Goal: Use online tool/utility: Utilize a website feature to perform a specific function

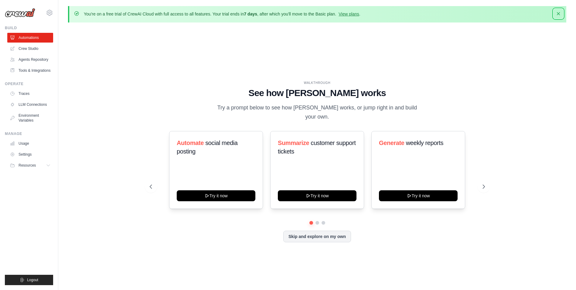
click at [558, 11] on icon "button" at bounding box center [559, 14] width 6 height 6
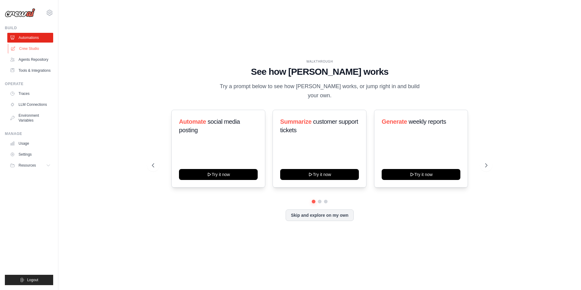
click at [33, 51] on link "Crew Studio" at bounding box center [31, 49] width 46 height 10
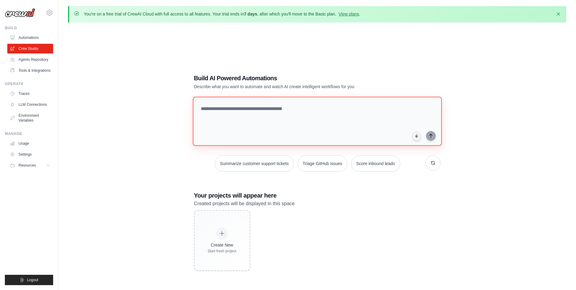
click at [224, 114] on textarea at bounding box center [317, 121] width 249 height 49
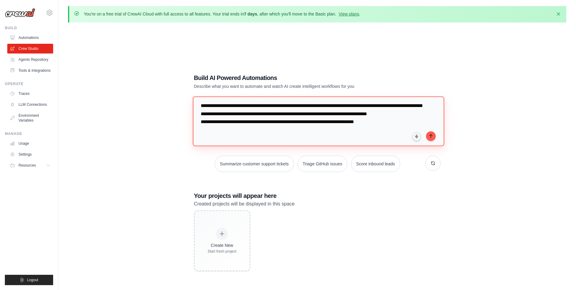
scroll to position [14, 0]
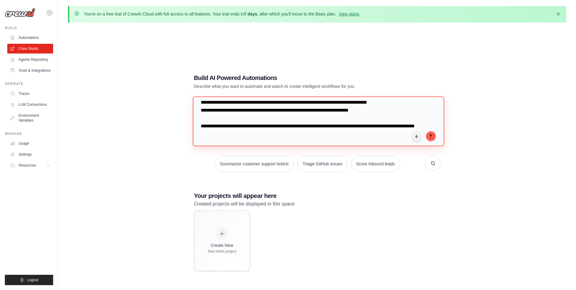
click at [272, 139] on textarea "**********" at bounding box center [319, 121] width 252 height 50
paste textarea "**********"
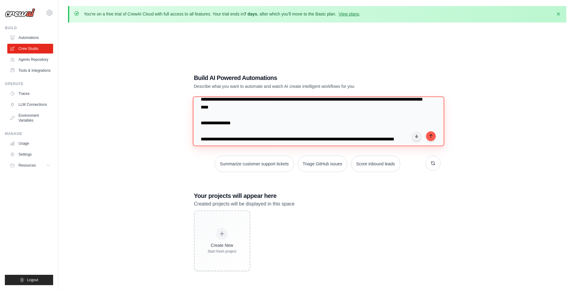
scroll to position [241, 0]
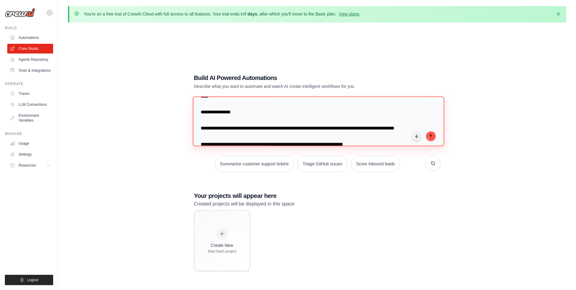
drag, startPoint x: 344, startPoint y: 129, endPoint x: 339, endPoint y: 129, distance: 4.6
click at [339, 129] on textarea at bounding box center [319, 121] width 252 height 50
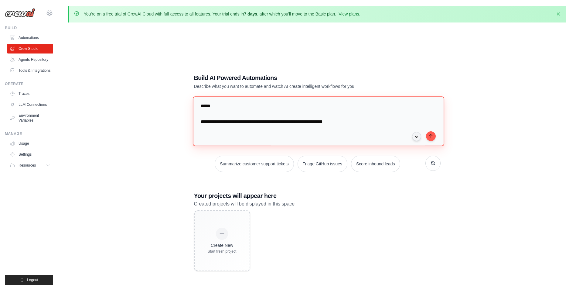
scroll to position [414, 0]
click at [397, 132] on textarea at bounding box center [319, 121] width 252 height 50
type textarea "**********"
click at [432, 136] on icon "submit" at bounding box center [431, 135] width 5 height 5
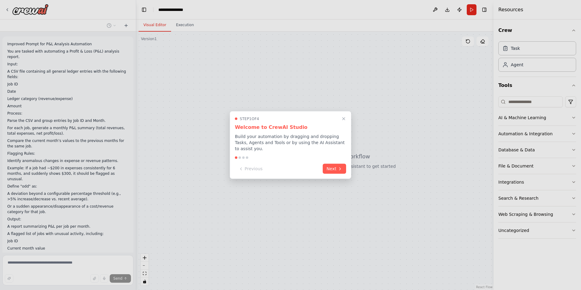
scroll to position [44, 0]
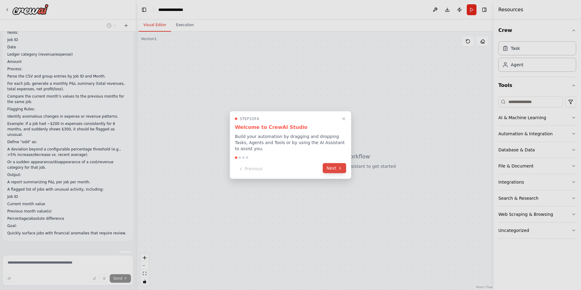
click at [339, 166] on icon at bounding box center [340, 168] width 5 height 5
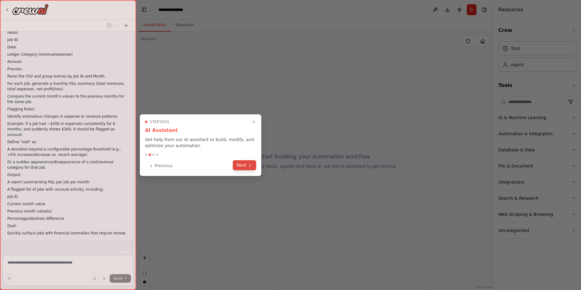
click at [250, 167] on icon at bounding box center [250, 165] width 5 height 5
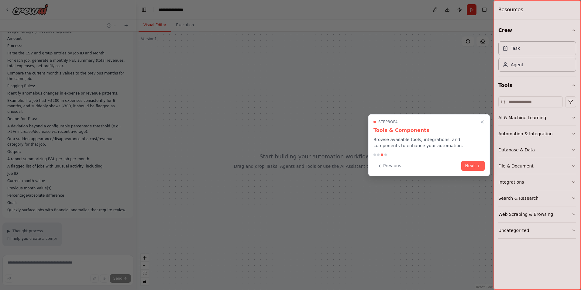
scroll to position [85, 0]
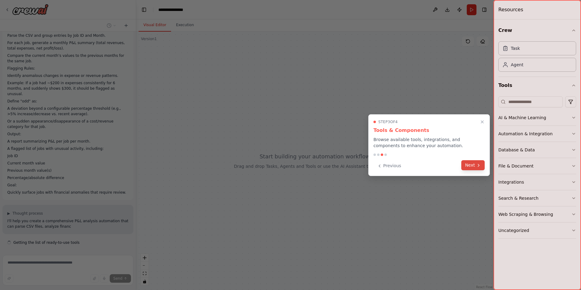
click at [475, 167] on button "Next" at bounding box center [472, 165] width 23 height 10
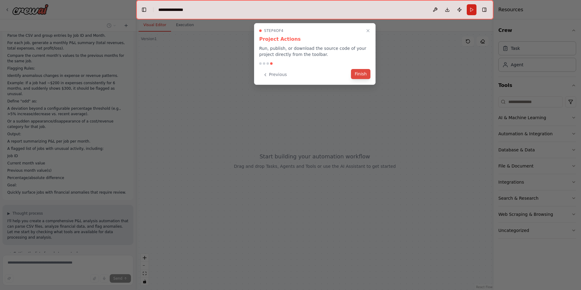
scroll to position [96, 0]
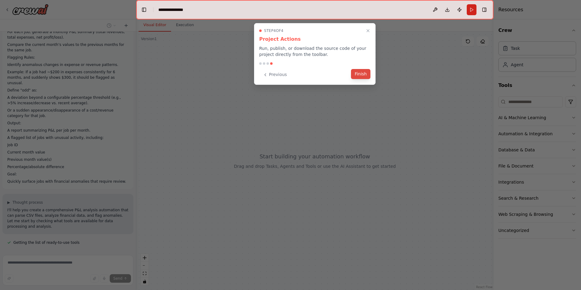
click at [361, 74] on button "Finish" at bounding box center [360, 74] width 19 height 10
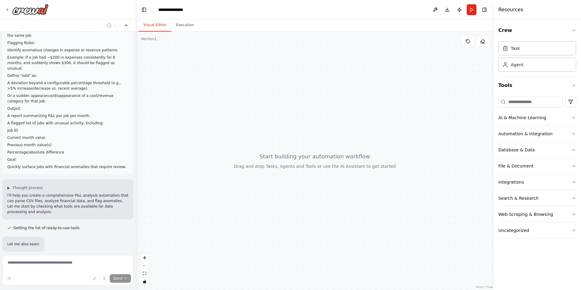
click at [233, 10] on header "**********" at bounding box center [314, 9] width 357 height 19
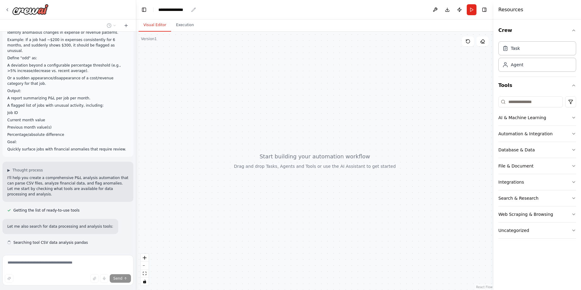
click at [182, 8] on div "**********" at bounding box center [173, 10] width 30 height 6
click at [188, 9] on div "**********" at bounding box center [181, 10] width 46 height 6
click at [228, 53] on div at bounding box center [314, 161] width 357 height 258
click at [182, 7] on div "**********" at bounding box center [173, 10] width 30 height 6
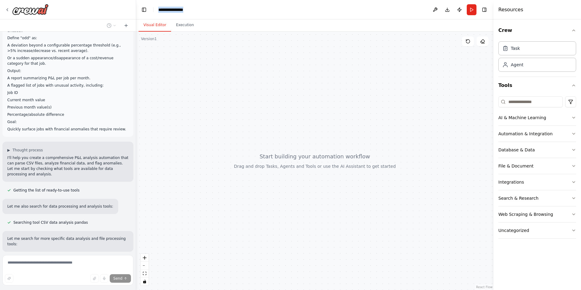
drag, startPoint x: 180, startPoint y: 10, endPoint x: 136, endPoint y: 4, distance: 43.8
click at [136, 4] on header "**********" at bounding box center [314, 9] width 357 height 19
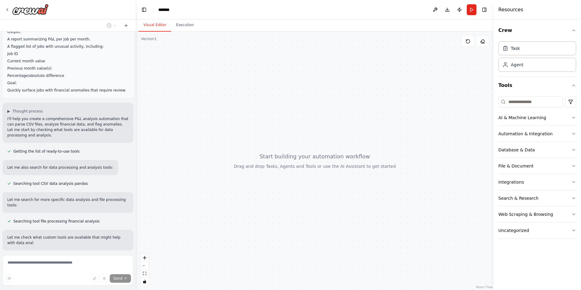
scroll to position [198, 0]
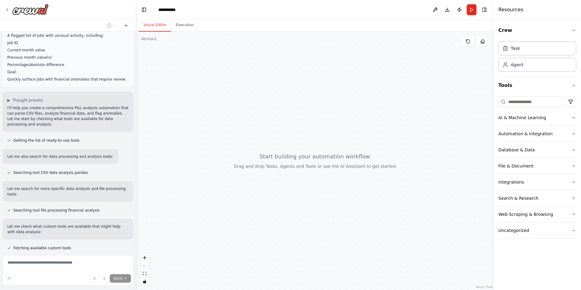
click at [297, 67] on div at bounding box center [314, 161] width 357 height 258
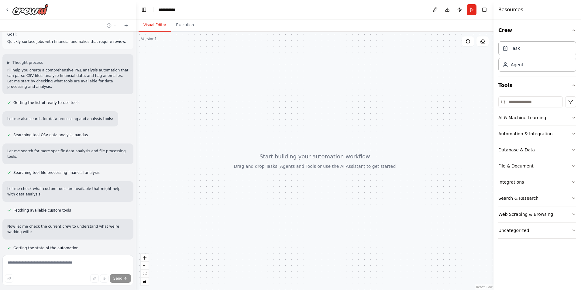
scroll to position [250, 0]
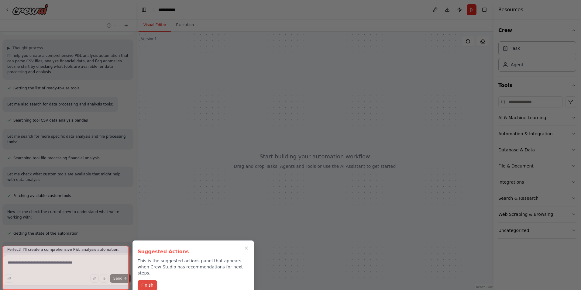
click at [151, 280] on button "Finish" at bounding box center [147, 285] width 19 height 10
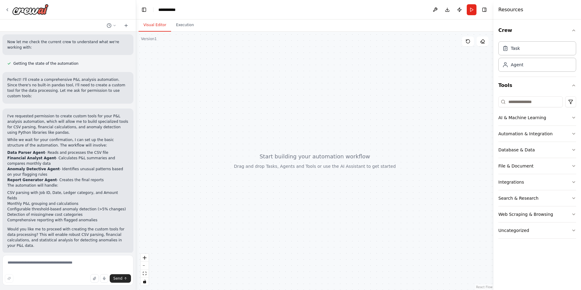
scroll to position [431, 0]
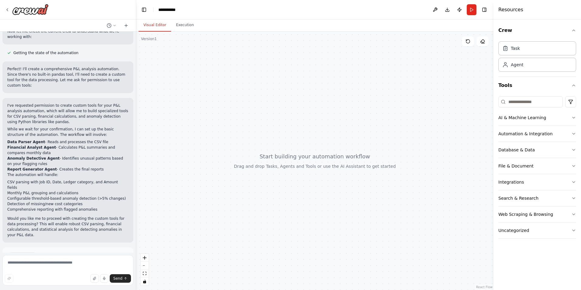
click at [75, 280] on span "Enable coding skills" at bounding box center [71, 282] width 36 height 5
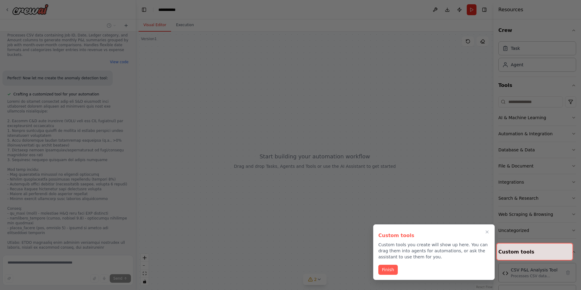
scroll to position [1133, 0]
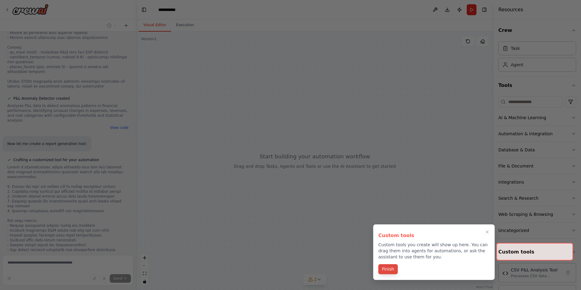
click at [380, 270] on button "Finish" at bounding box center [387, 269] width 19 height 10
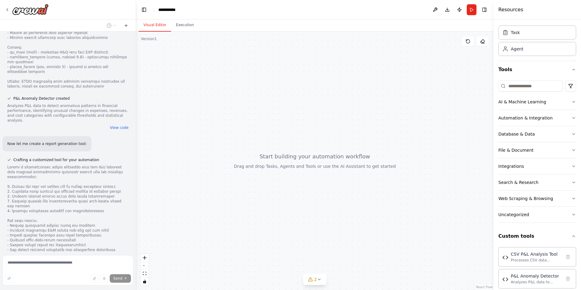
scroll to position [24, 0]
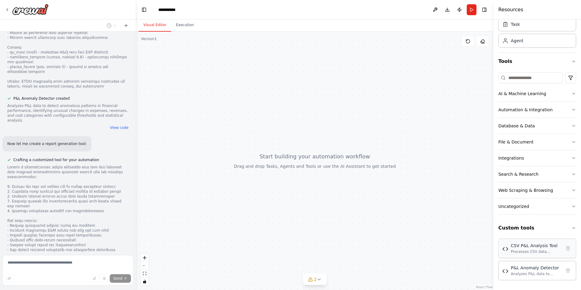
click at [546, 255] on div "CSV P&L Analysis Tool Processes CSV data containing Job ID, Date, Ledger catego…" at bounding box center [537, 248] width 78 height 19
click at [506, 252] on img at bounding box center [505, 249] width 6 height 6
click at [506, 248] on img at bounding box center [505, 249] width 6 height 6
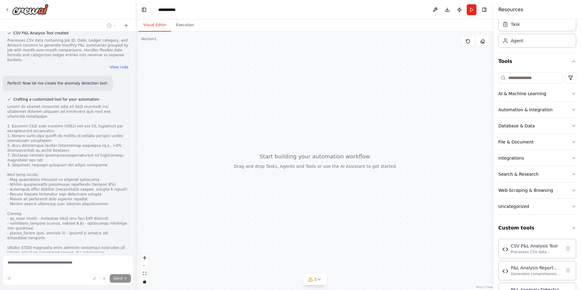
scroll to position [957, 0]
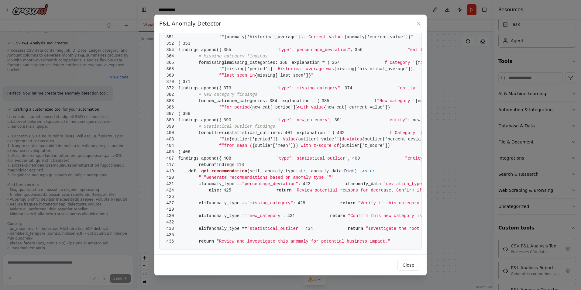
scroll to position [2585, 0]
click at [404, 263] on button "Close" at bounding box center [408, 265] width 22 height 11
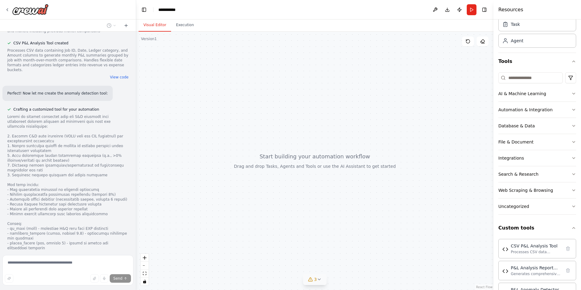
click at [319, 279] on icon at bounding box center [319, 279] width 5 height 5
click at [357, 238] on icon at bounding box center [359, 235] width 5 height 5
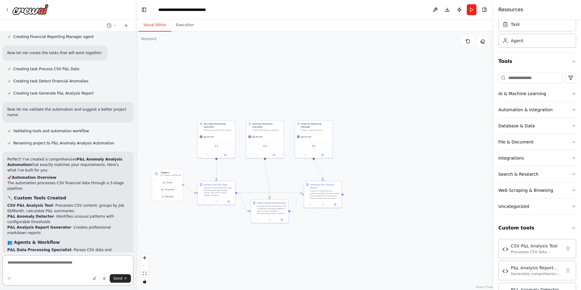
scroll to position [1512, 0]
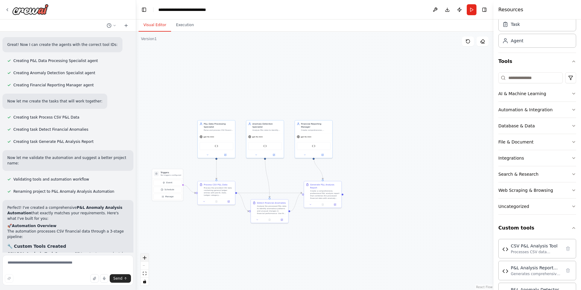
click at [146, 257] on icon "zoom in" at bounding box center [145, 258] width 4 height 4
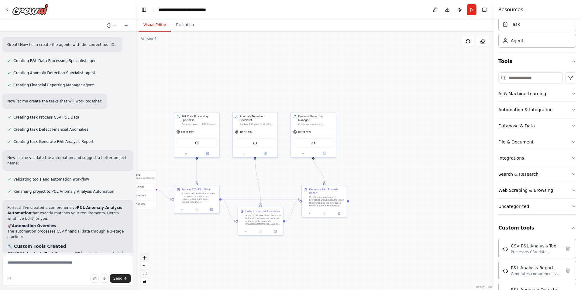
click at [146, 257] on icon "zoom in" at bounding box center [145, 258] width 4 height 4
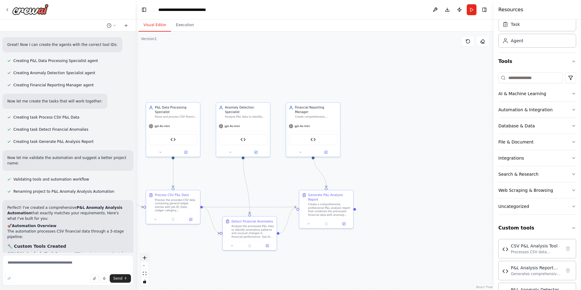
click at [146, 257] on icon "zoom in" at bounding box center [145, 258] width 4 height 4
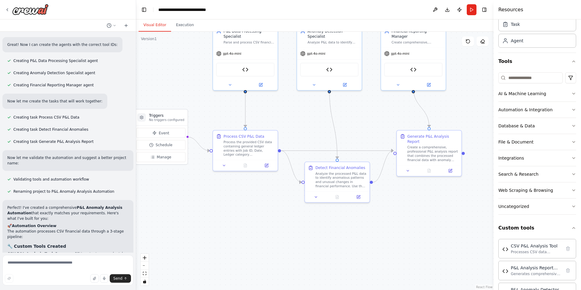
drag, startPoint x: 209, startPoint y: 200, endPoint x: 308, endPoint y: 134, distance: 118.7
click at [308, 134] on div ".deletable-edge-delete-btn { width: 20px; height: 20px; border: 0px solid #ffff…" at bounding box center [314, 161] width 357 height 258
click at [439, 147] on div "Create a comprehensive, professional P&L analysis report that combines the proc…" at bounding box center [432, 152] width 51 height 17
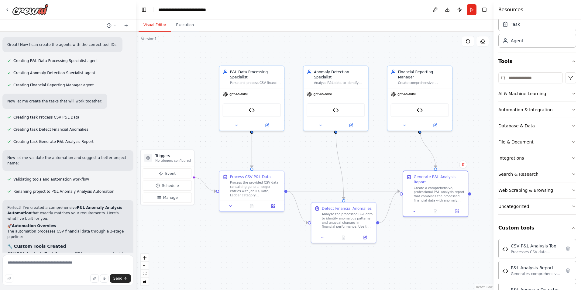
drag, startPoint x: 278, startPoint y: 101, endPoint x: 297, endPoint y: 142, distance: 45.5
click at [297, 142] on div ".deletable-edge-delete-btn { width: 20px; height: 20px; border: 0px solid #ffff…" at bounding box center [314, 161] width 357 height 258
click at [236, 91] on div "gpt-4o-mini" at bounding box center [251, 93] width 65 height 12
click at [238, 91] on span "gpt-4o-mini" at bounding box center [238, 93] width 18 height 4
click at [266, 91] on div "gpt-4o-mini" at bounding box center [251, 93] width 65 height 12
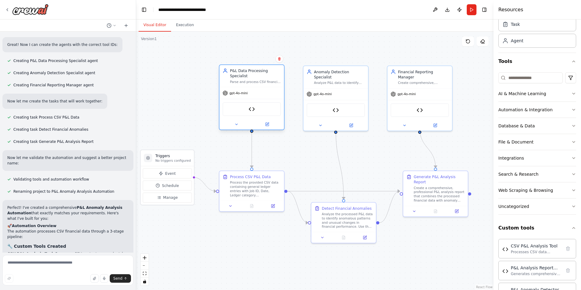
click at [266, 91] on div "gpt-4o-mini" at bounding box center [251, 93] width 65 height 12
click at [270, 121] on button at bounding box center [267, 124] width 30 height 6
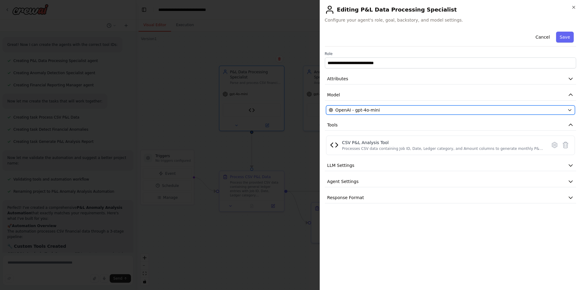
click at [380, 108] on div "OpenAI - gpt-4o-mini" at bounding box center [447, 110] width 236 height 6
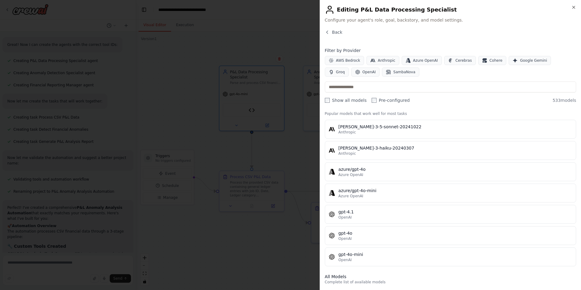
scroll to position [0, 0]
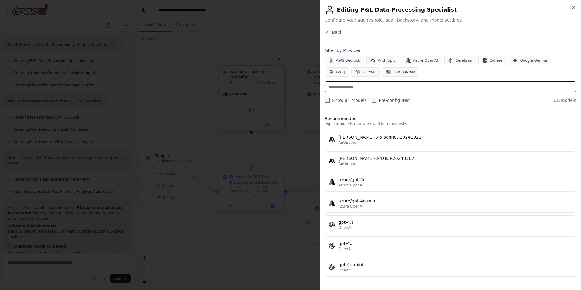
click at [371, 88] on input "text" at bounding box center [450, 86] width 251 height 11
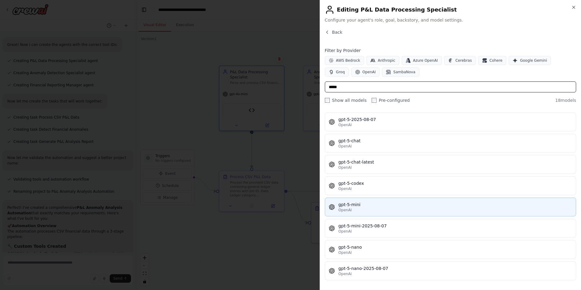
scroll to position [200, 0]
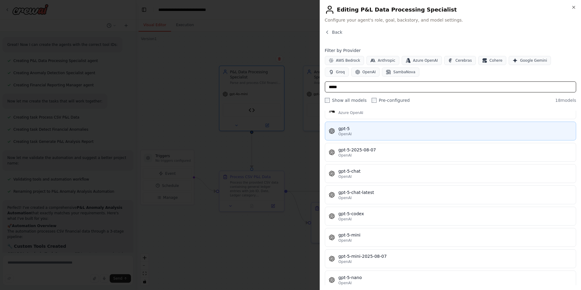
type input "*****"
click at [386, 132] on div "OpenAI" at bounding box center [456, 134] width 234 height 5
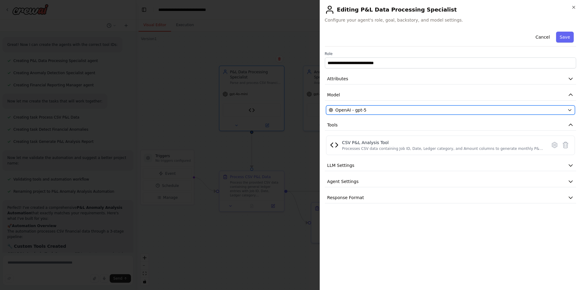
click at [397, 109] on div "OpenAI - gpt-5" at bounding box center [447, 110] width 236 height 6
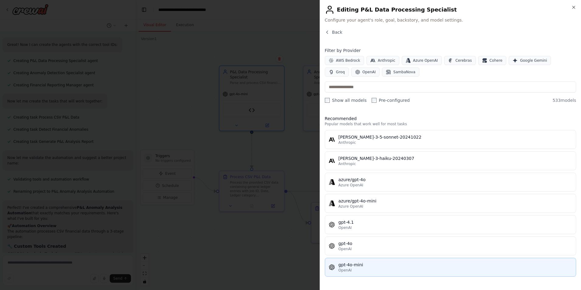
click at [359, 265] on div "gpt-4o-mini" at bounding box center [456, 265] width 234 height 6
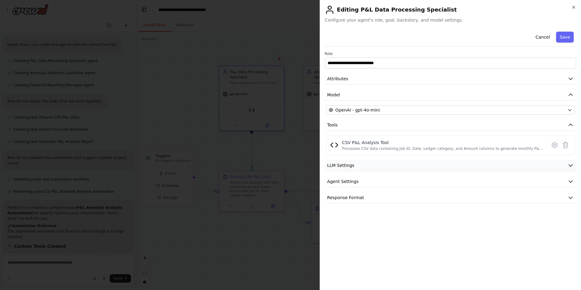
click at [488, 169] on button "LLM Settings" at bounding box center [450, 165] width 251 height 11
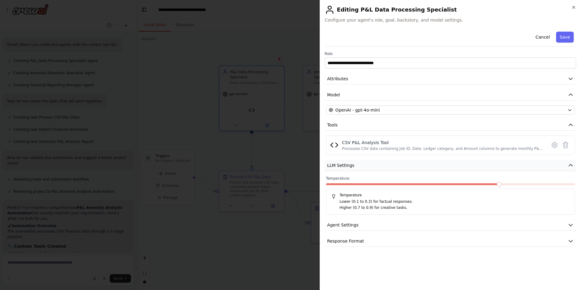
click at [488, 167] on button "LLM Settings" at bounding box center [450, 165] width 251 height 11
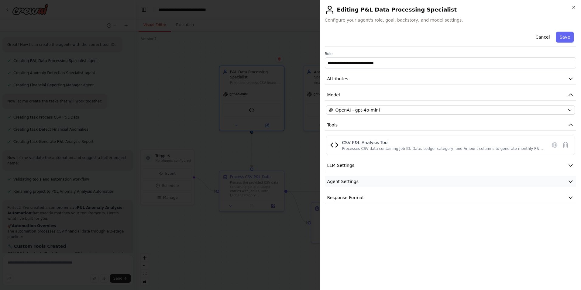
click at [458, 185] on button "Agent Settings" at bounding box center [450, 181] width 251 height 11
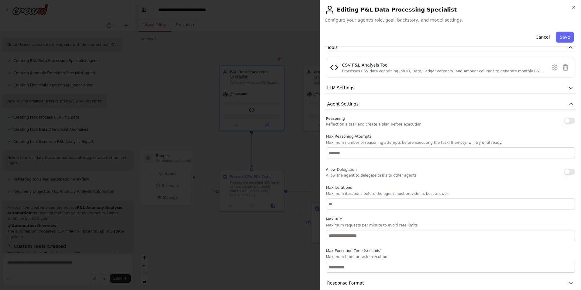
scroll to position [86, 0]
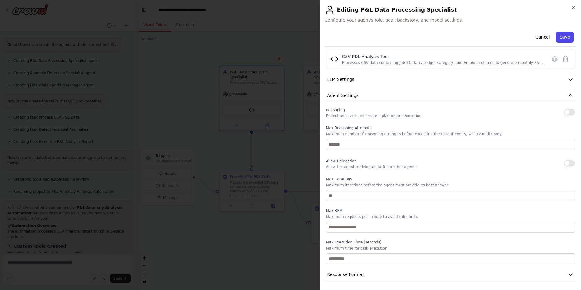
click at [562, 39] on button "Save" at bounding box center [565, 37] width 18 height 11
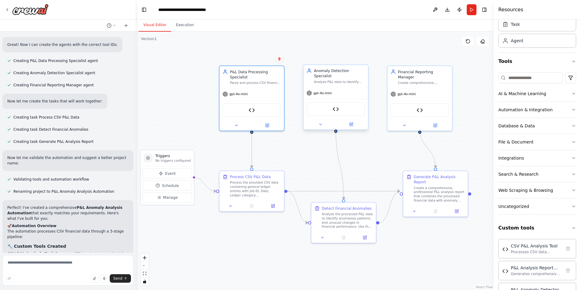
click at [325, 91] on span "gpt-4o-mini" at bounding box center [322, 93] width 18 height 4
click at [339, 106] on img at bounding box center [336, 109] width 6 height 6
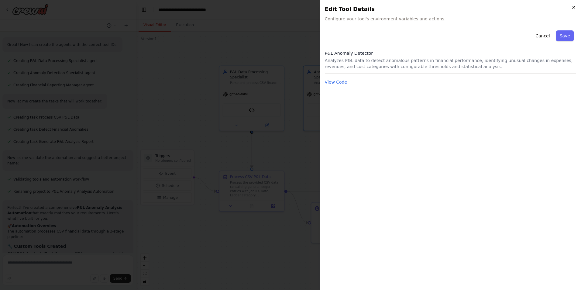
click at [572, 7] on icon "button" at bounding box center [573, 7] width 5 height 5
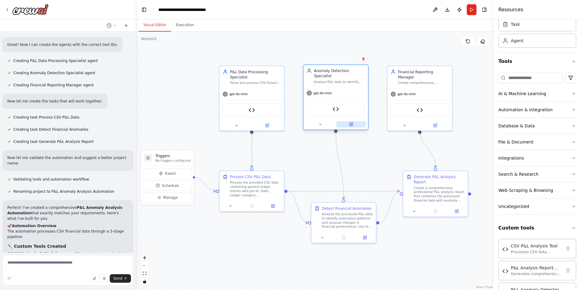
click at [355, 121] on button at bounding box center [351, 124] width 30 height 6
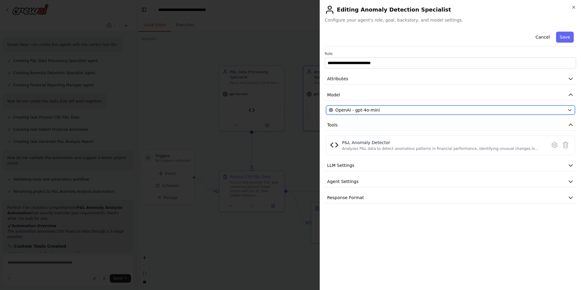
click at [368, 107] on button "OpenAI - gpt-4o-mini" at bounding box center [450, 109] width 249 height 9
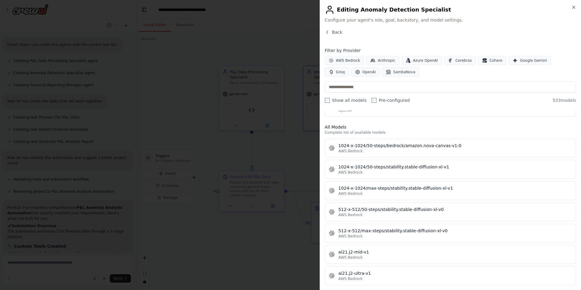
scroll to position [61, 0]
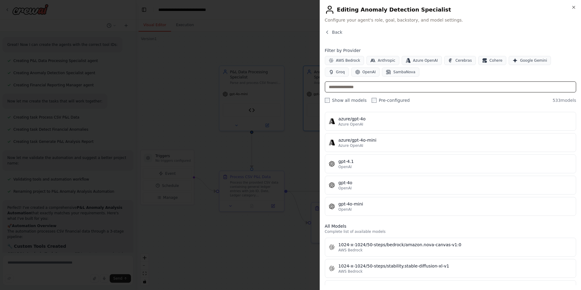
click at [374, 88] on input "text" at bounding box center [450, 86] width 251 height 11
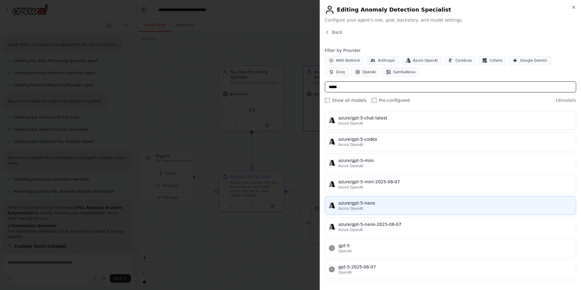
scroll to position [91, 0]
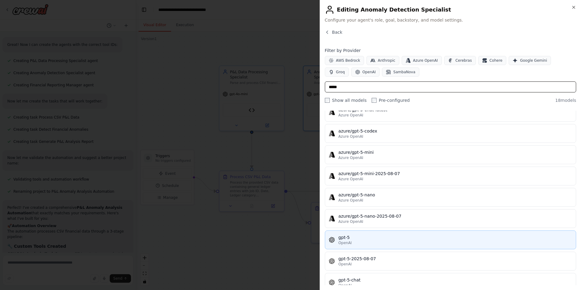
type input "*****"
click at [377, 238] on div "gpt-5" at bounding box center [456, 237] width 234 height 6
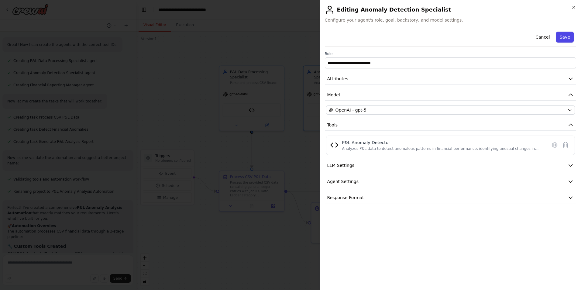
click at [562, 39] on button "Save" at bounding box center [565, 37] width 18 height 11
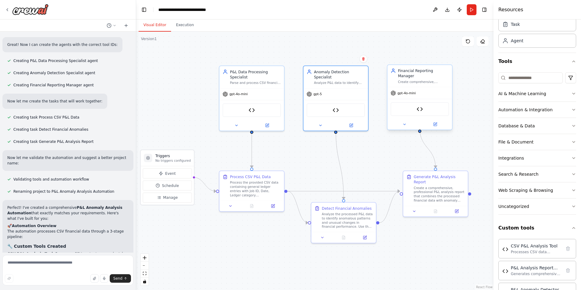
click at [413, 91] on span "gpt-4o-mini" at bounding box center [406, 93] width 18 height 4
click at [418, 106] on img at bounding box center [420, 109] width 6 height 6
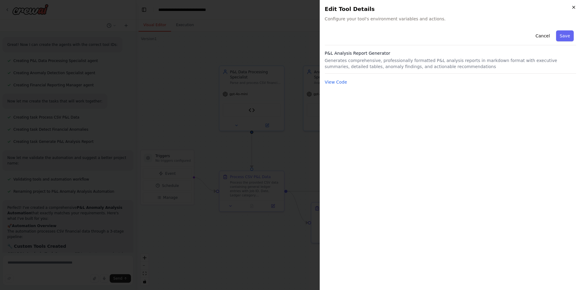
click at [572, 5] on icon "button" at bounding box center [573, 7] width 5 height 5
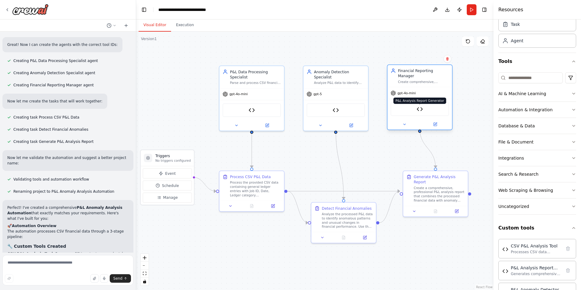
click at [418, 102] on div "P&L Analysis Report Generator" at bounding box center [419, 109] width 58 height 14
click at [419, 106] on img at bounding box center [420, 109] width 6 height 6
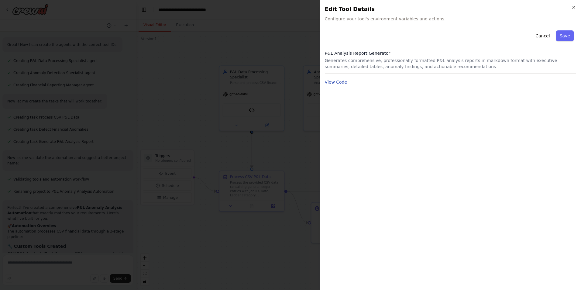
click at [337, 84] on button "View Code" at bounding box center [336, 82] width 22 height 6
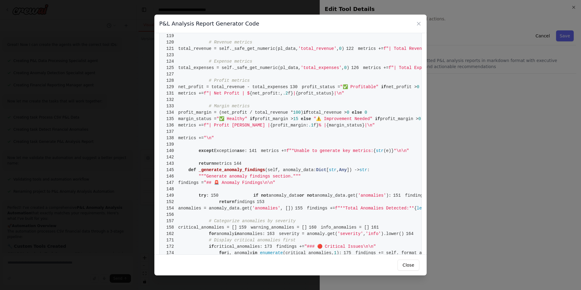
scroll to position [517, 0]
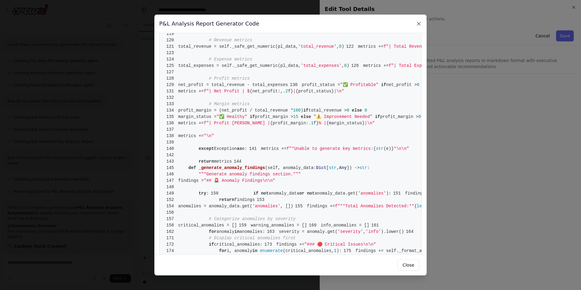
click at [420, 22] on icon at bounding box center [418, 23] width 3 height 3
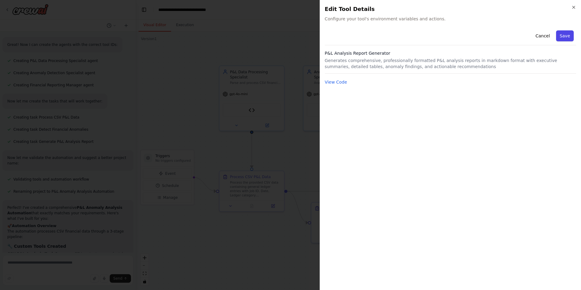
click at [564, 35] on button "Save" at bounding box center [565, 35] width 18 height 11
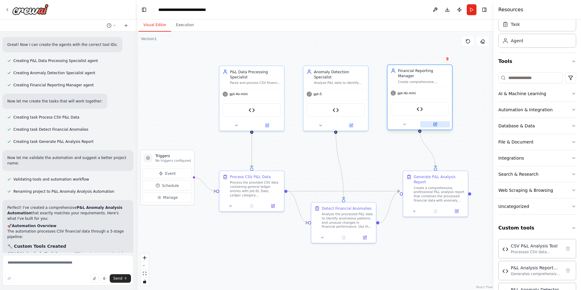
click at [439, 121] on button at bounding box center [435, 124] width 30 height 6
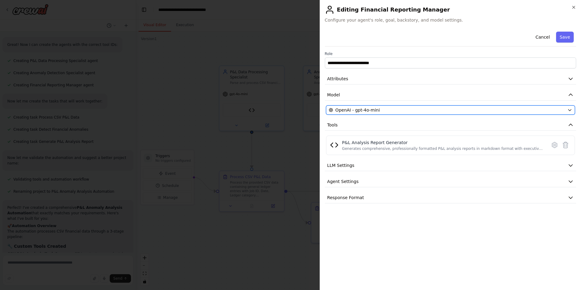
click at [349, 108] on span "OpenAI - gpt-4o-mini" at bounding box center [357, 110] width 44 height 6
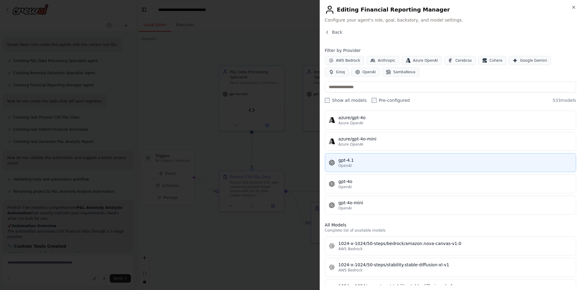
scroll to position [0, 0]
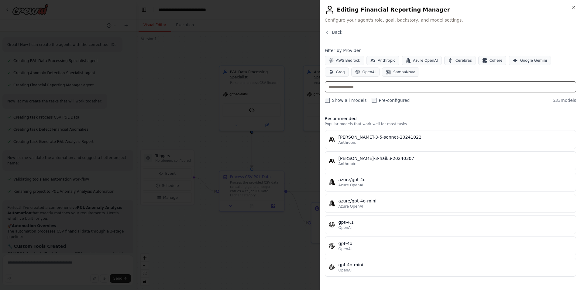
click at [356, 88] on input "text" at bounding box center [450, 86] width 251 height 11
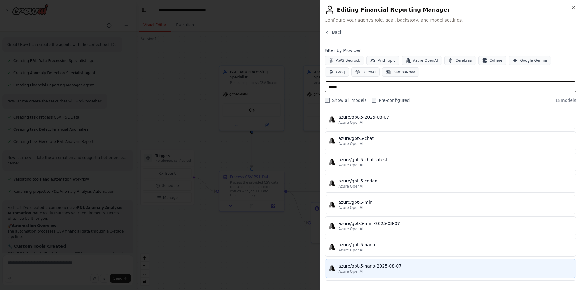
scroll to position [122, 0]
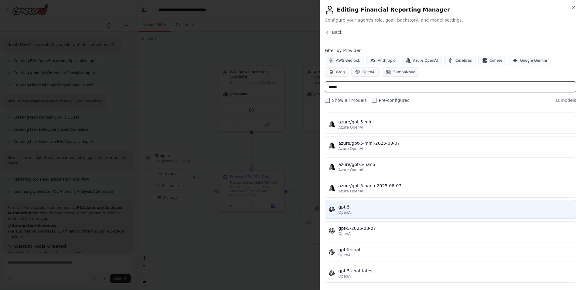
type input "*****"
click at [380, 209] on div "gpt-5" at bounding box center [456, 207] width 234 height 6
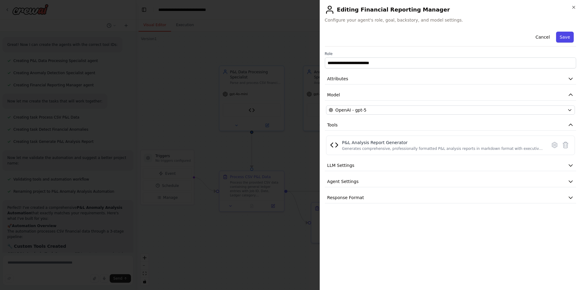
click at [563, 37] on button "Save" at bounding box center [565, 37] width 18 height 11
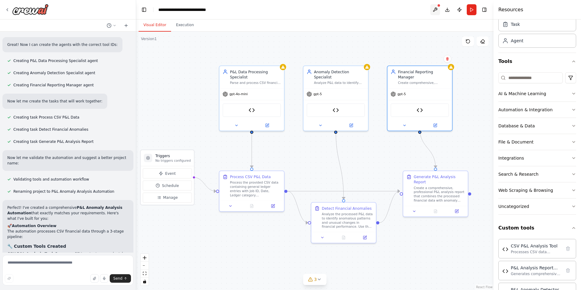
click at [437, 9] on button at bounding box center [435, 9] width 10 height 11
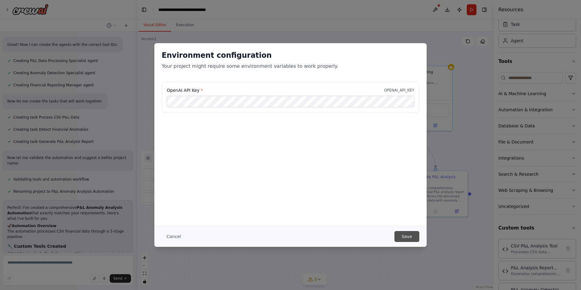
scroll to position [0, 0]
click at [404, 234] on button "Save" at bounding box center [406, 236] width 25 height 11
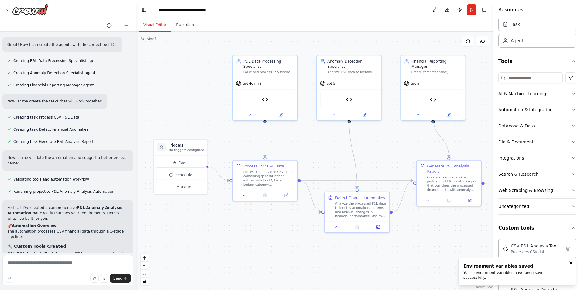
drag, startPoint x: 362, startPoint y: 150, endPoint x: 375, endPoint y: 140, distance: 17.1
click at [375, 140] on div ".deletable-edge-delete-btn { width: 20px; height: 20px; border: 0px solid #ffff…" at bounding box center [314, 161] width 357 height 258
click at [449, 11] on button "Download" at bounding box center [447, 9] width 10 height 11
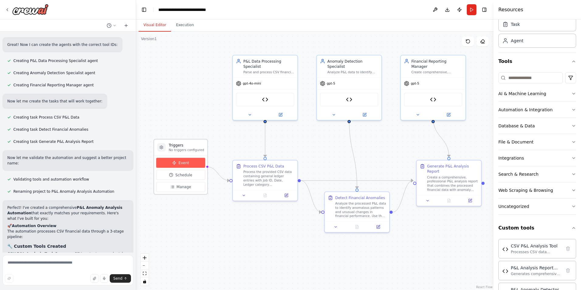
click at [177, 163] on button "Event" at bounding box center [180, 163] width 49 height 10
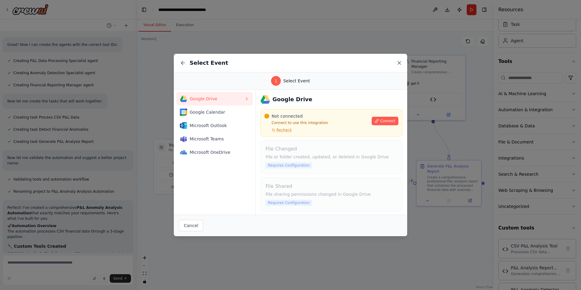
click at [399, 63] on icon at bounding box center [399, 62] width 3 height 3
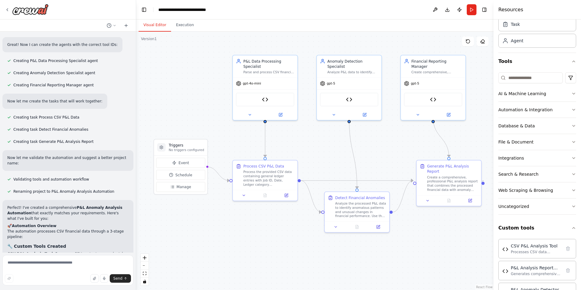
click at [483, 181] on div at bounding box center [482, 182] width 3 height 3
click at [484, 180] on div at bounding box center [482, 181] width 3 height 3
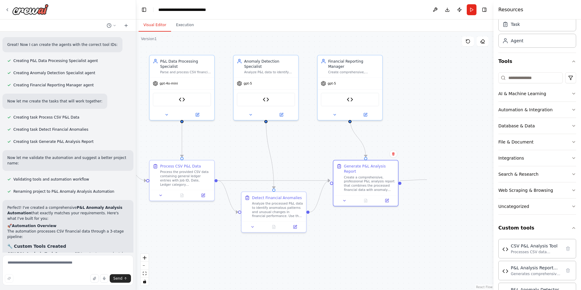
drag, startPoint x: 483, startPoint y: 180, endPoint x: 441, endPoint y: 182, distance: 42.3
click at [441, 182] on div ".deletable-edge-delete-btn { width: 20px; height: 20px; border: 0px solid #ffff…" at bounding box center [314, 161] width 357 height 258
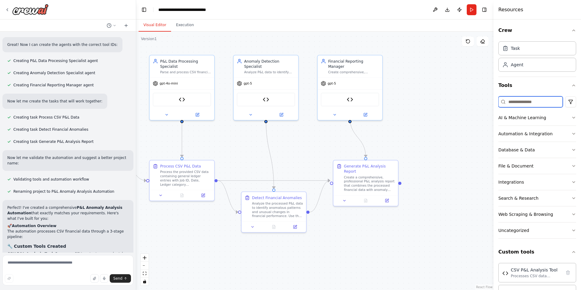
click at [525, 101] on input at bounding box center [530, 101] width 64 height 11
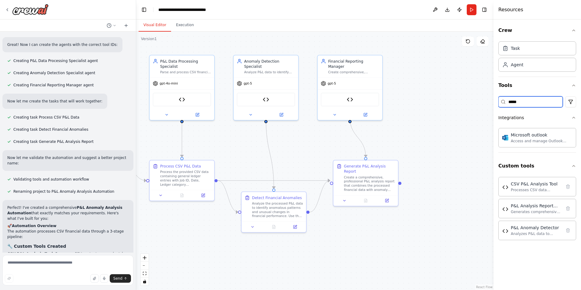
type input "*****"
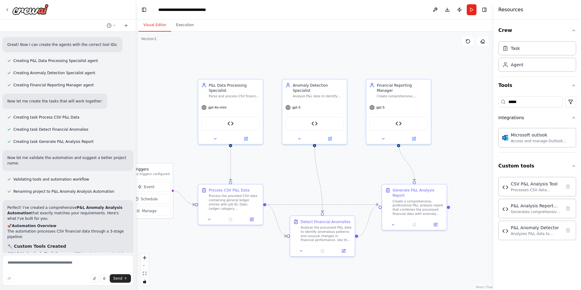
drag, startPoint x: 417, startPoint y: 125, endPoint x: 466, endPoint y: 149, distance: 54.2
click at [466, 149] on div ".deletable-edge-delete-btn { width: 20px; height: 20px; border: 0px solid #ffff…" at bounding box center [314, 161] width 357 height 258
click at [178, 27] on button "Execution" at bounding box center [185, 25] width 28 height 13
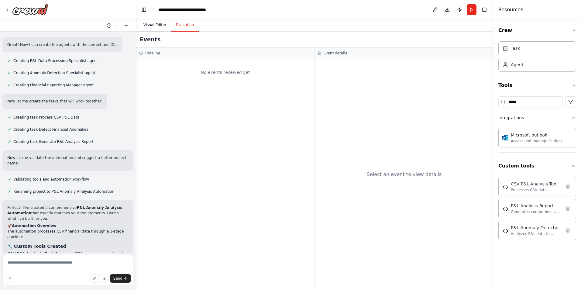
click at [155, 24] on button "Visual Editor" at bounding box center [155, 25] width 33 height 13
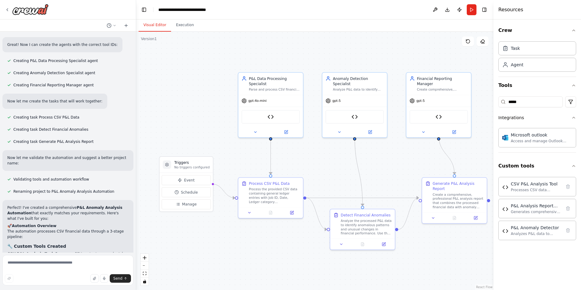
drag, startPoint x: 171, startPoint y: 87, endPoint x: 211, endPoint y: 80, distance: 40.7
click at [211, 80] on div ".deletable-edge-delete-btn { width: 20px; height: 20px; border: 0px solid #ffff…" at bounding box center [314, 161] width 357 height 258
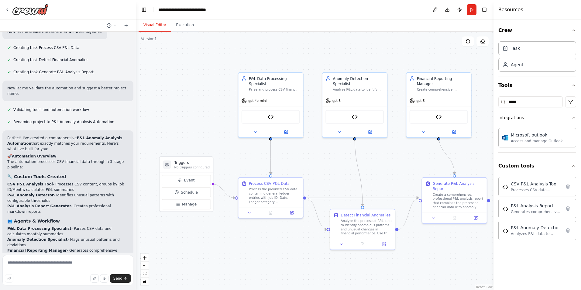
scroll to position [1573, 0]
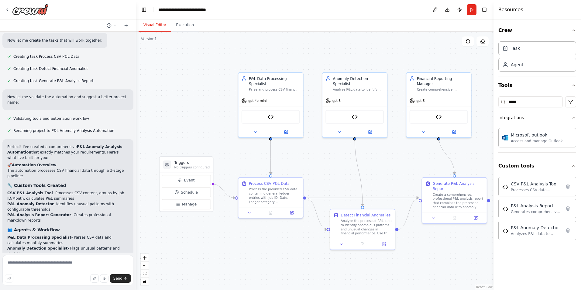
click at [379, 159] on div ".deletable-edge-delete-btn { width: 20px; height: 20px; border: 0px solid #ffff…" at bounding box center [314, 161] width 357 height 258
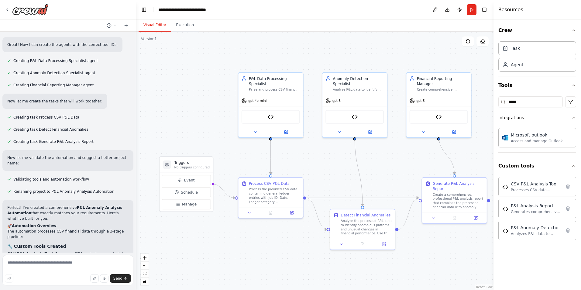
scroll to position [1725, 0]
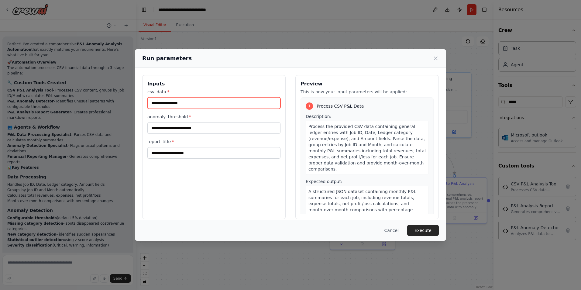
click at [215, 104] on input "csv_data *" at bounding box center [213, 103] width 133 height 12
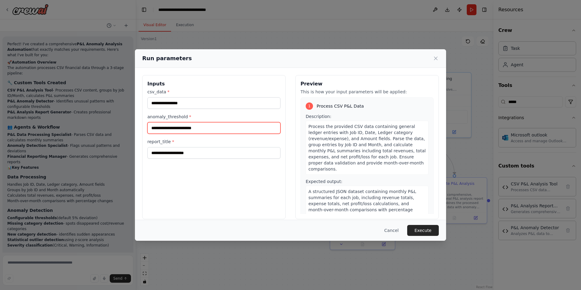
click at [210, 126] on input "anomaly_threshold *" at bounding box center [213, 128] width 133 height 12
click at [434, 61] on icon at bounding box center [436, 58] width 6 height 6
